Goal: Information Seeking & Learning: Learn about a topic

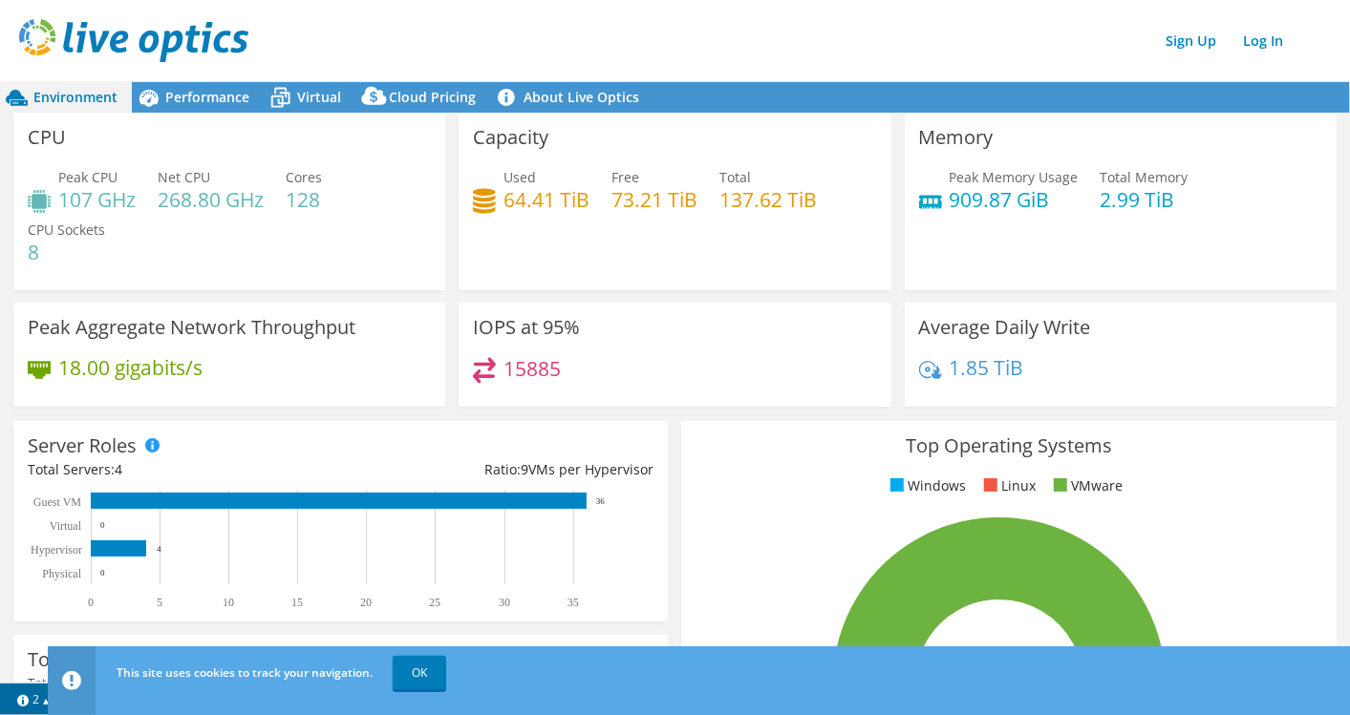
click at [1076, 46] on div "Sign Up Log In" at bounding box center [694, 40] width 1350 height 43
click at [420, 676] on link "OK" at bounding box center [419, 673] width 53 height 34
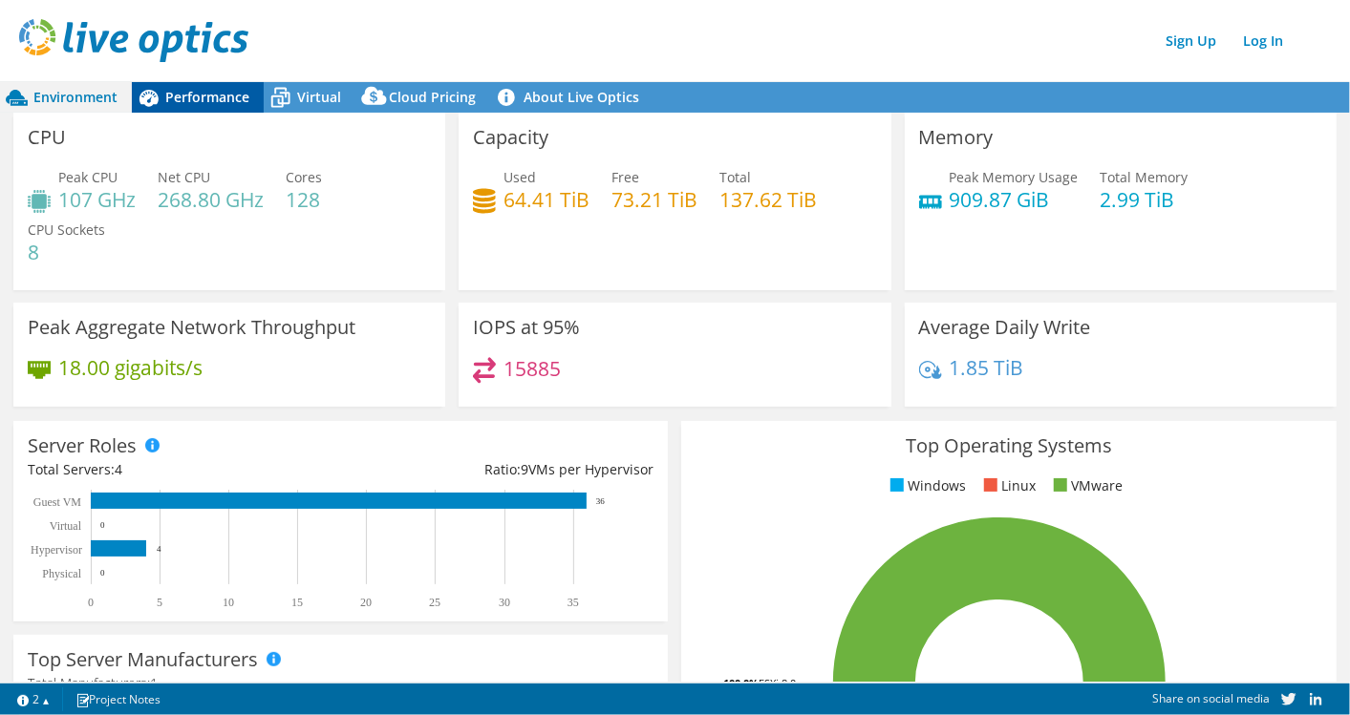
click at [203, 100] on span "Performance" at bounding box center [207, 97] width 84 height 18
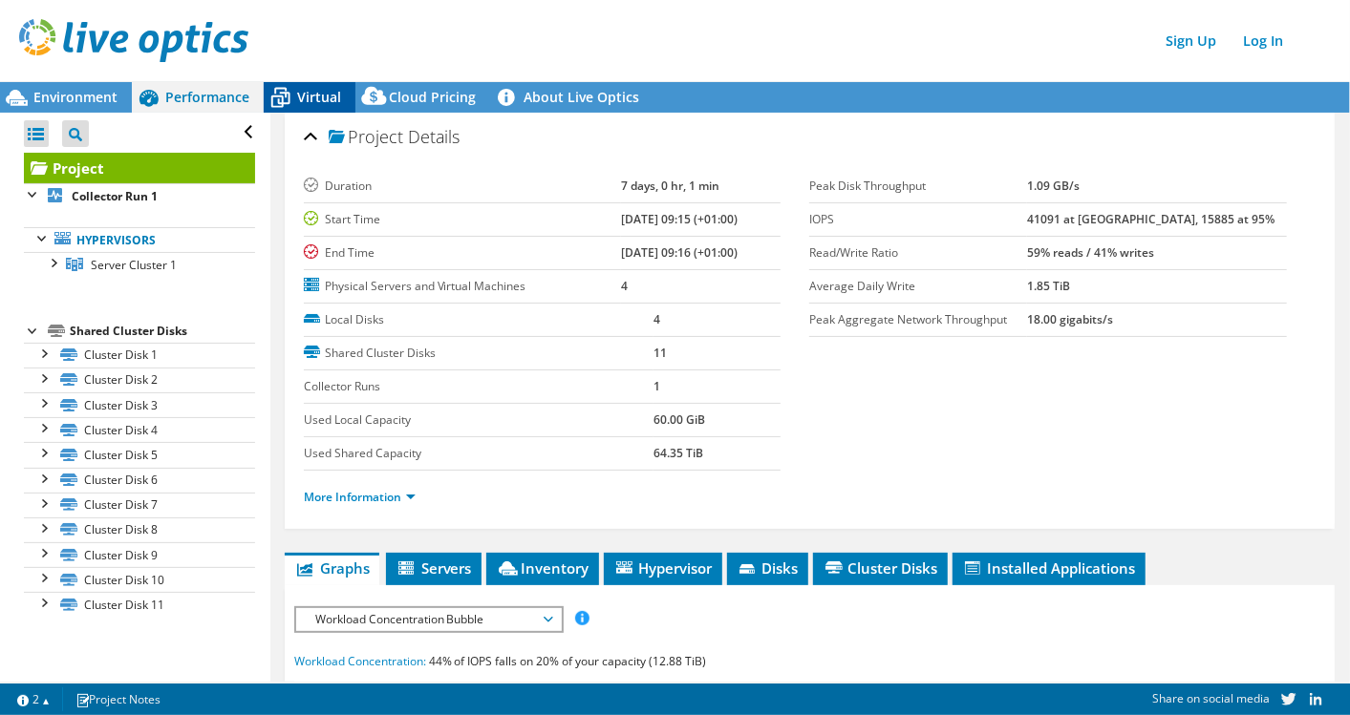
click at [303, 88] on span "Virtual" at bounding box center [319, 97] width 44 height 18
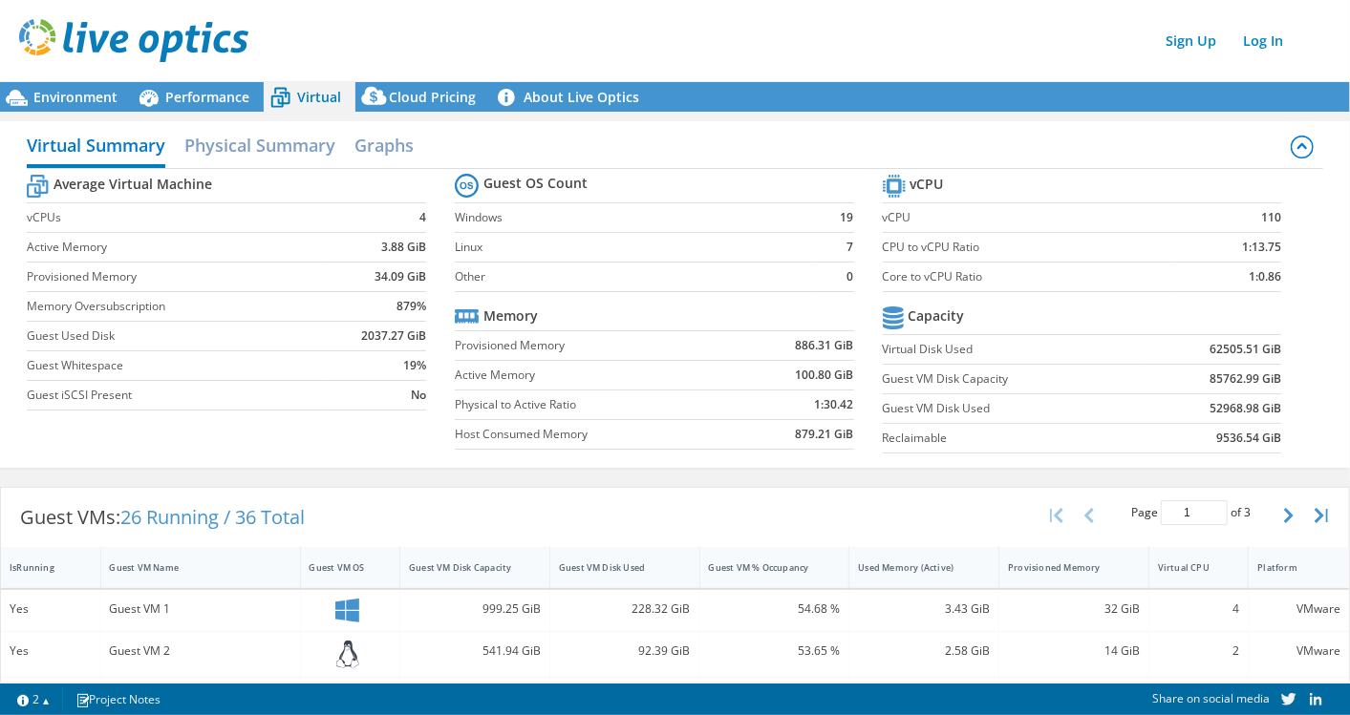
scroll to position [2, 0]
